Goal: Task Accomplishment & Management: Use online tool/utility

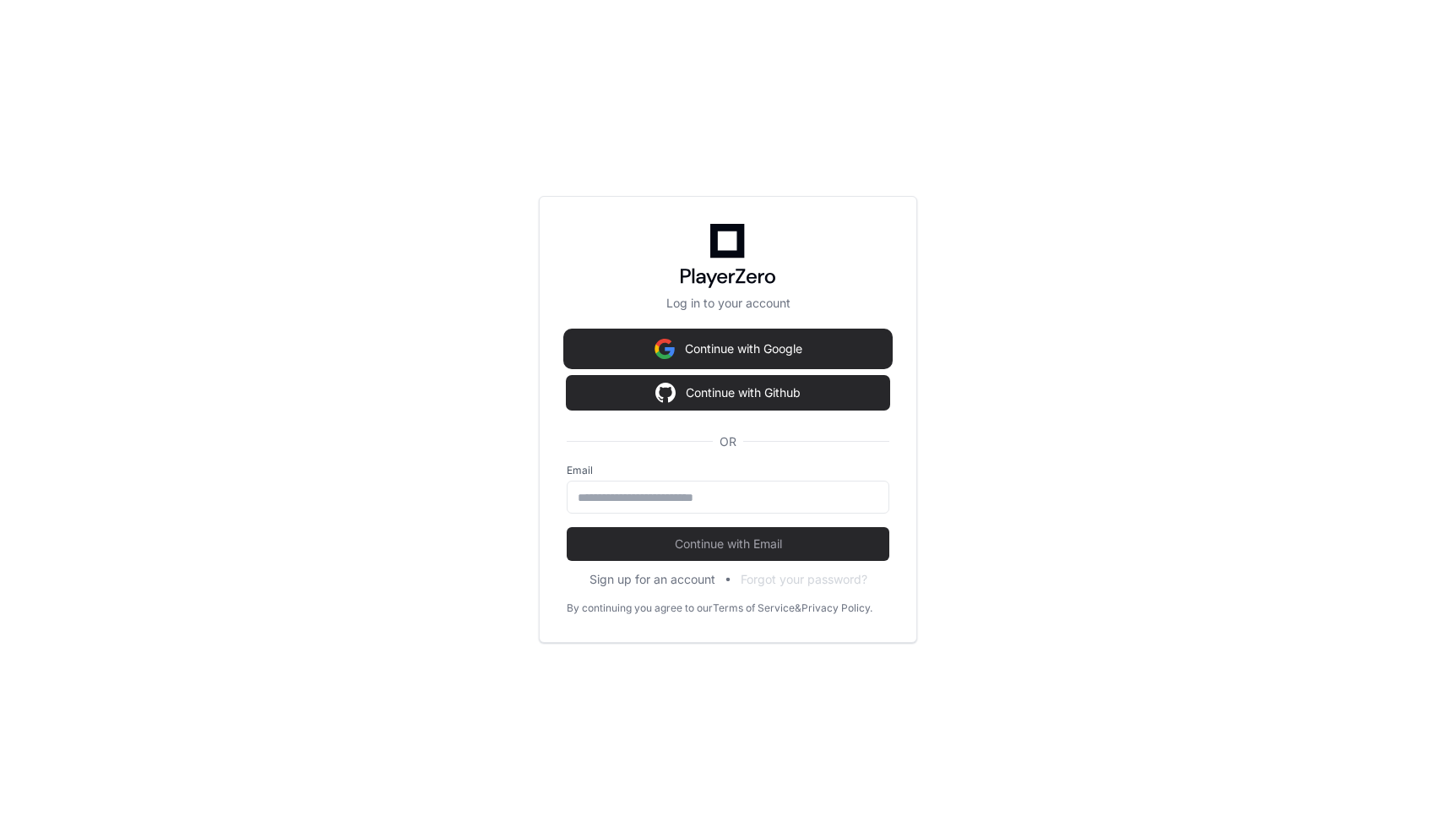
click at [730, 356] on button "Continue with Google" at bounding box center [728, 349] width 322 height 34
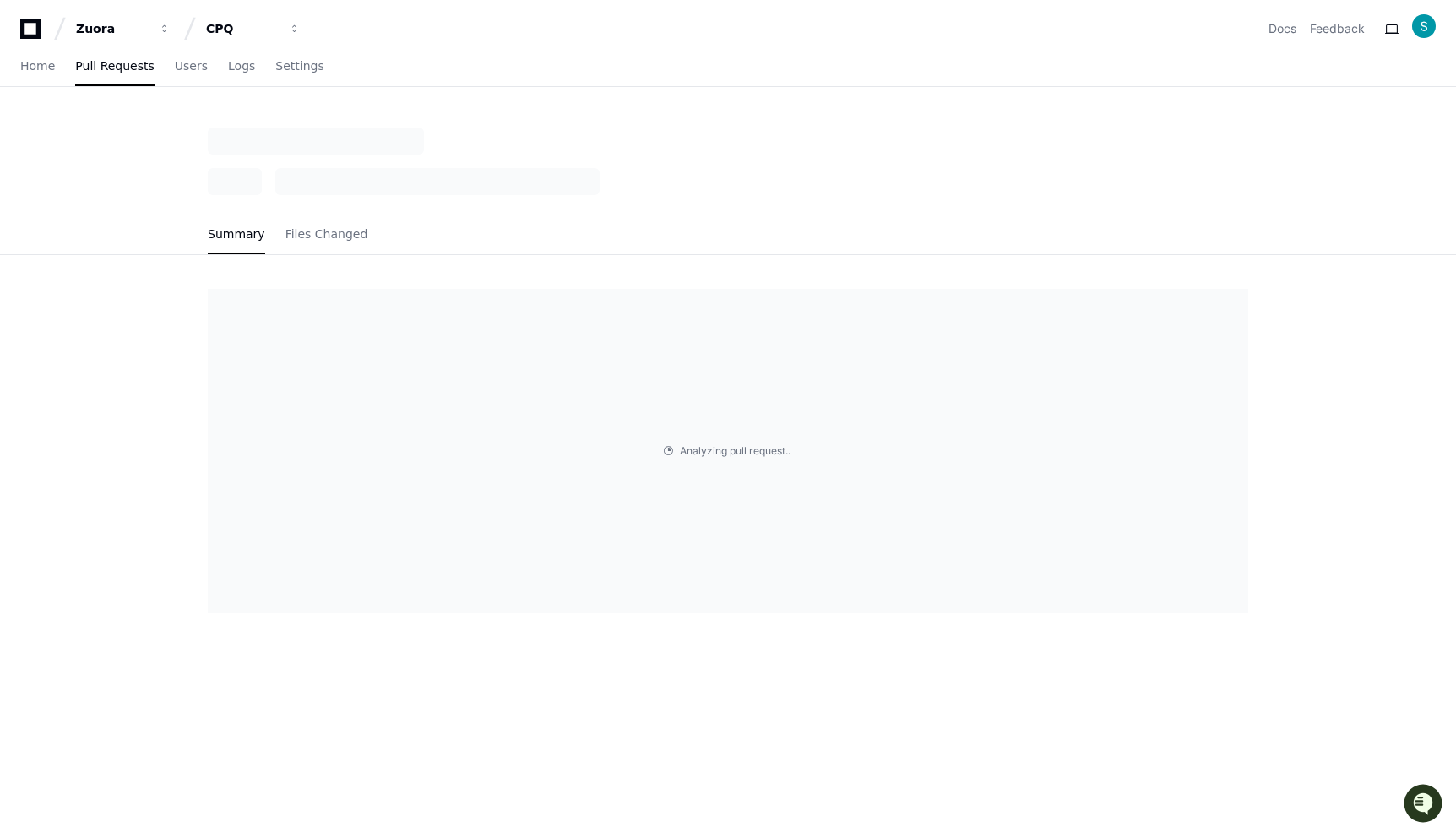
click at [559, 199] on div "Summary Files Changed" at bounding box center [728, 191] width 1080 height 128
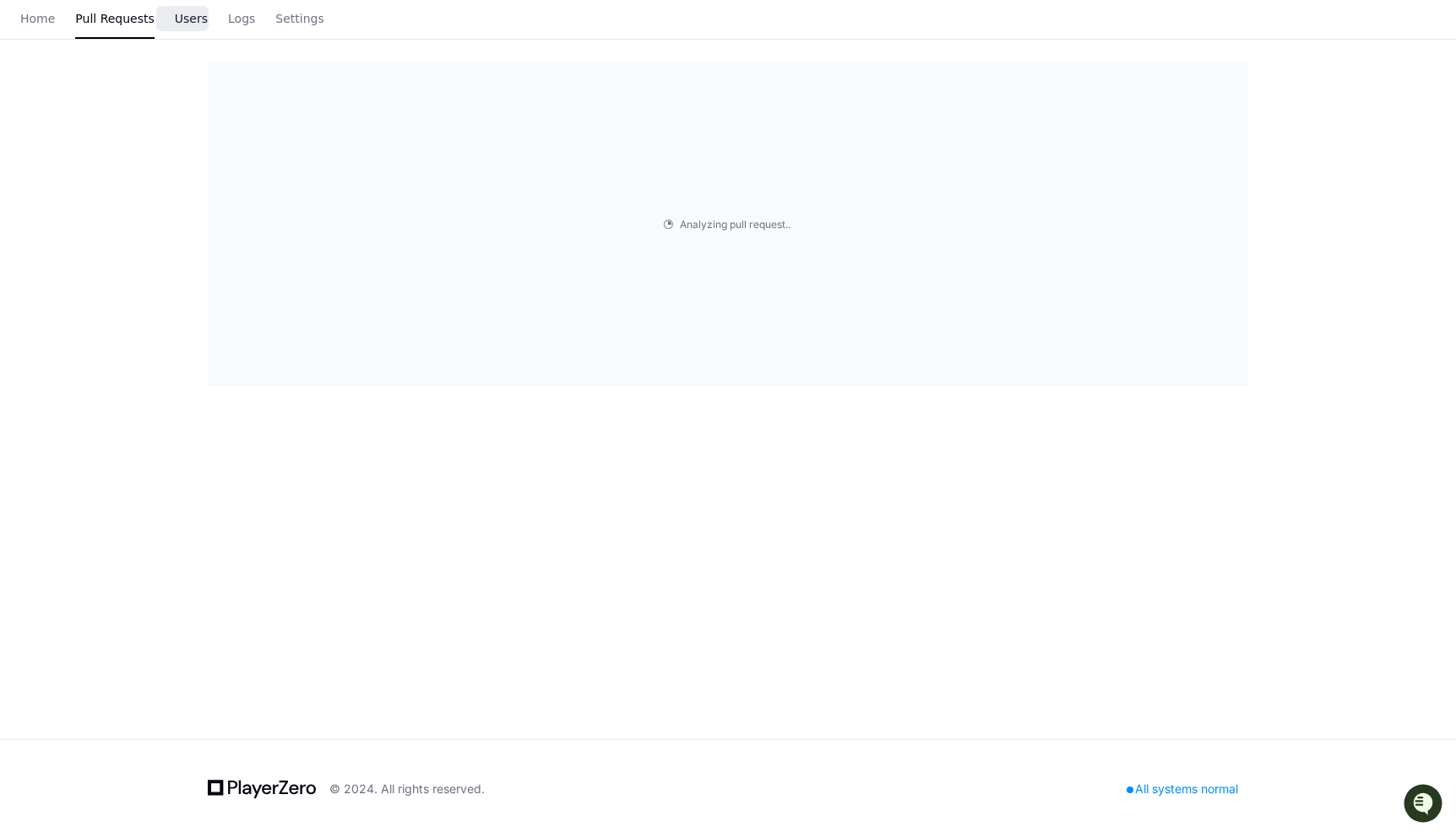
click at [195, 80] on div "Summary Files Changed Analyzing pull request . . ." at bounding box center [728, 320] width 1456 height 838
click at [211, 19] on span "Users" at bounding box center [228, 19] width 33 height 10
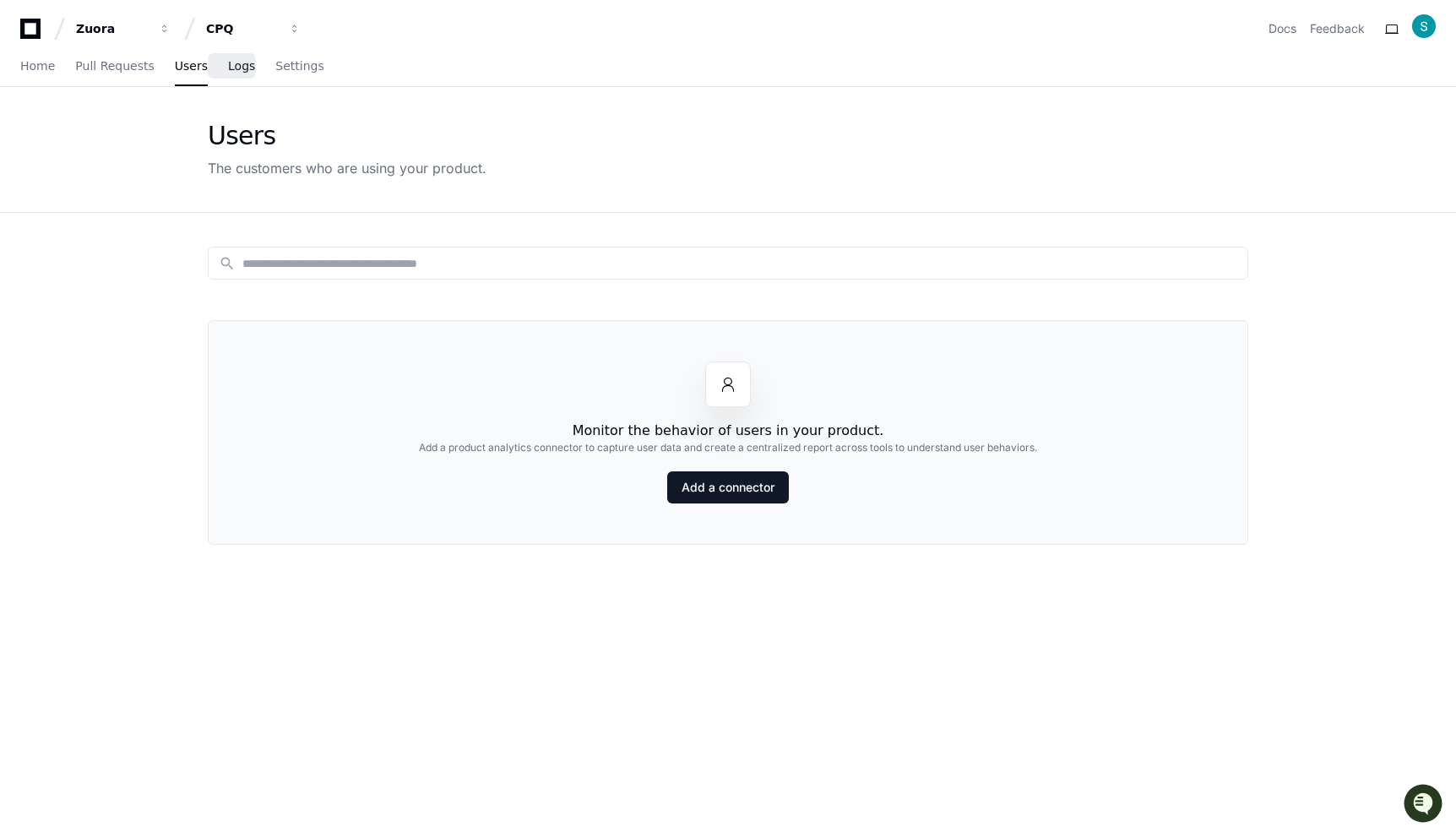
click at [228, 71] on span "Logs" at bounding box center [241, 66] width 27 height 10
click at [228, 70] on span "Logs" at bounding box center [241, 66] width 27 height 10
click at [283, 67] on span "Settings" at bounding box center [299, 66] width 48 height 10
click at [228, 61] on span "Logs" at bounding box center [241, 66] width 27 height 10
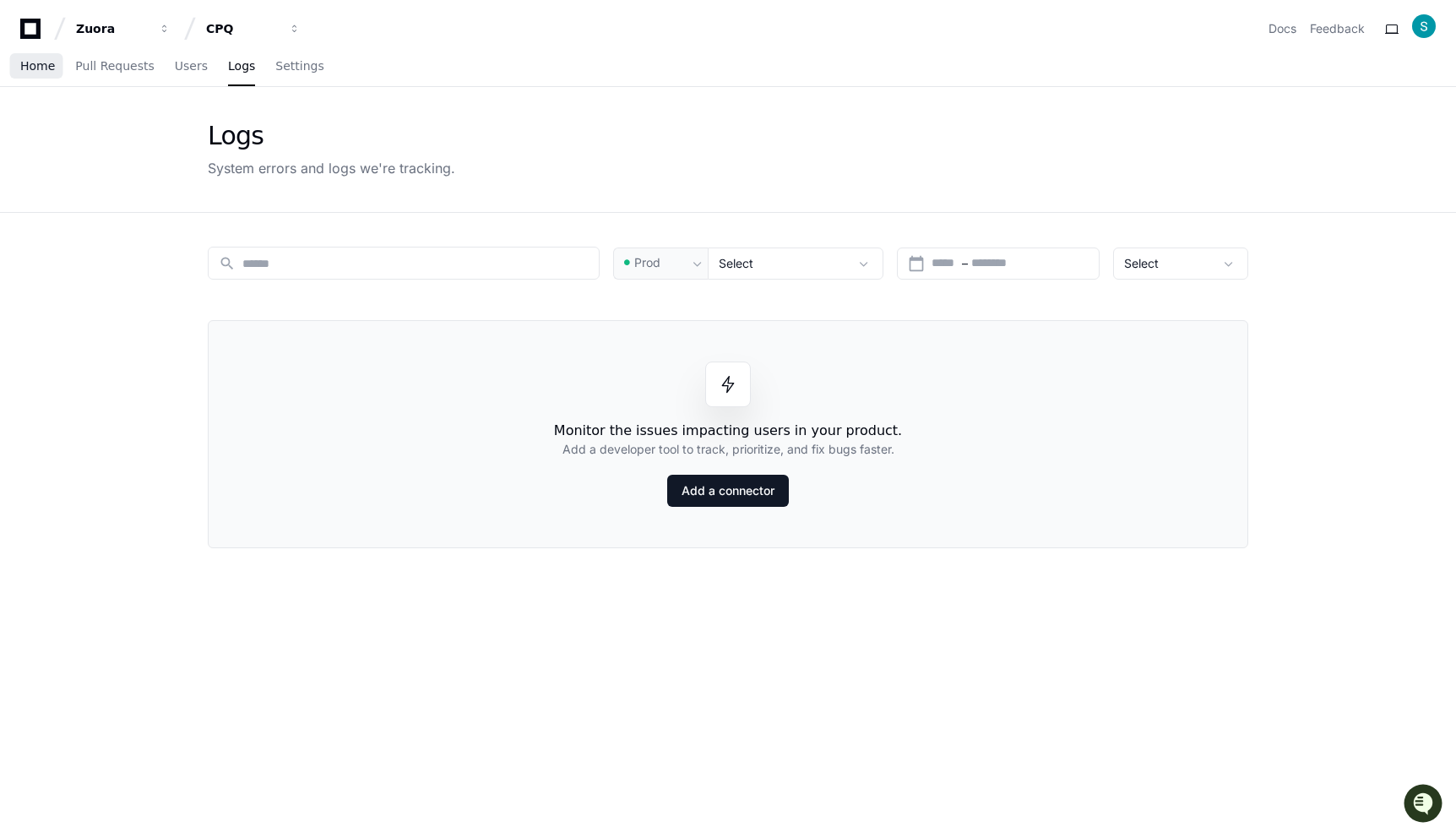
click at [46, 63] on span "Home" at bounding box center [37, 66] width 35 height 10
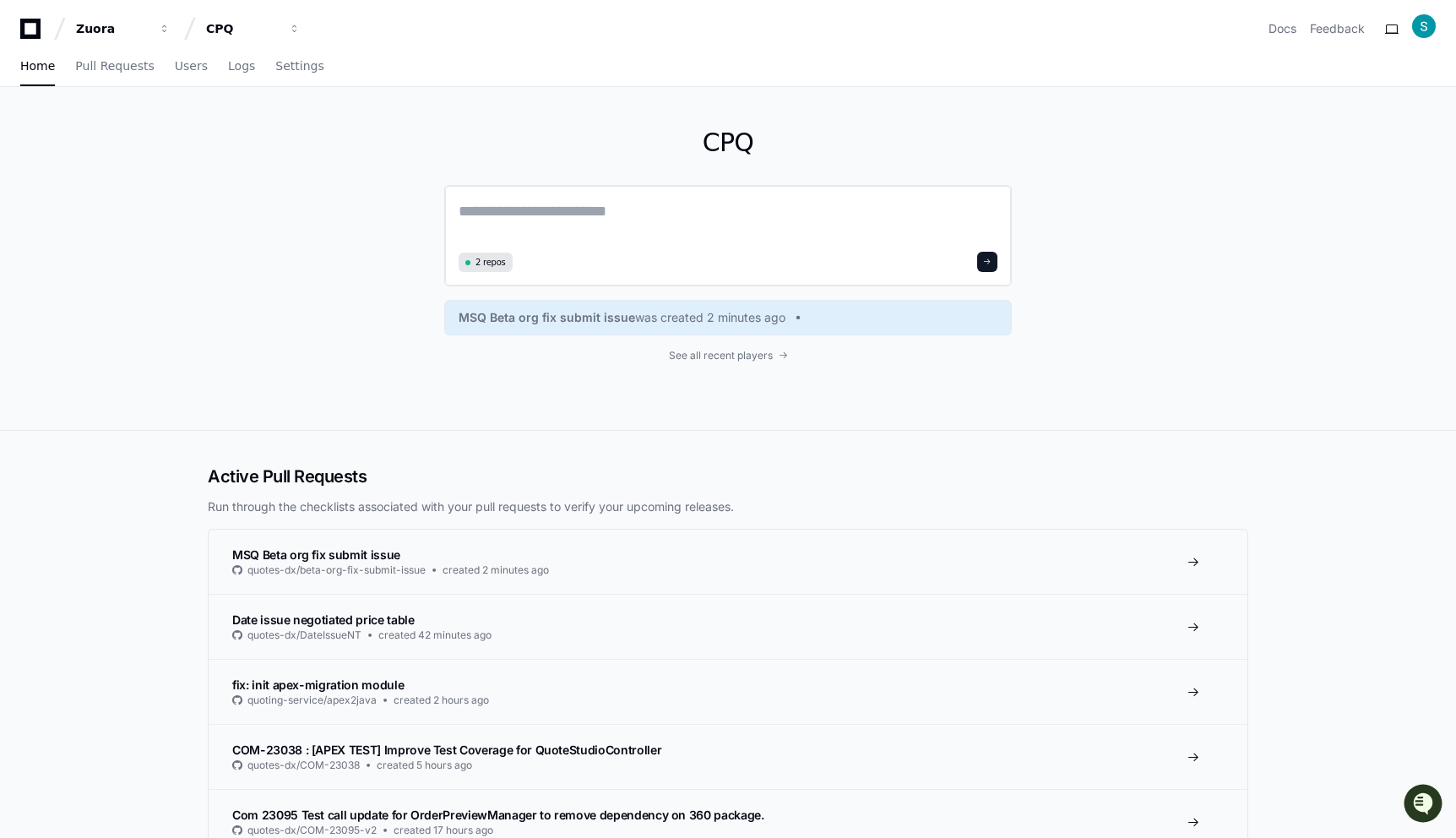
click at [769, 206] on textarea at bounding box center [728, 223] width 539 height 47
